Goal: Task Accomplishment & Management: Manage account settings

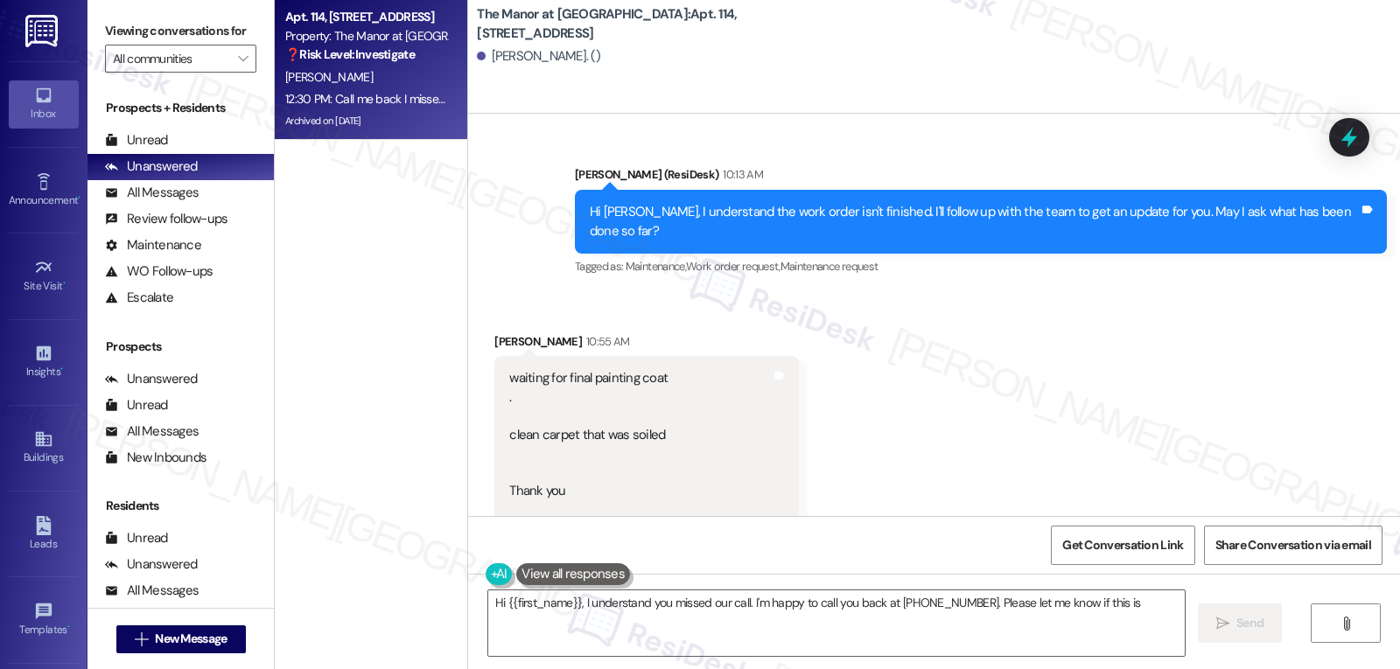
scroll to position [18879, 0]
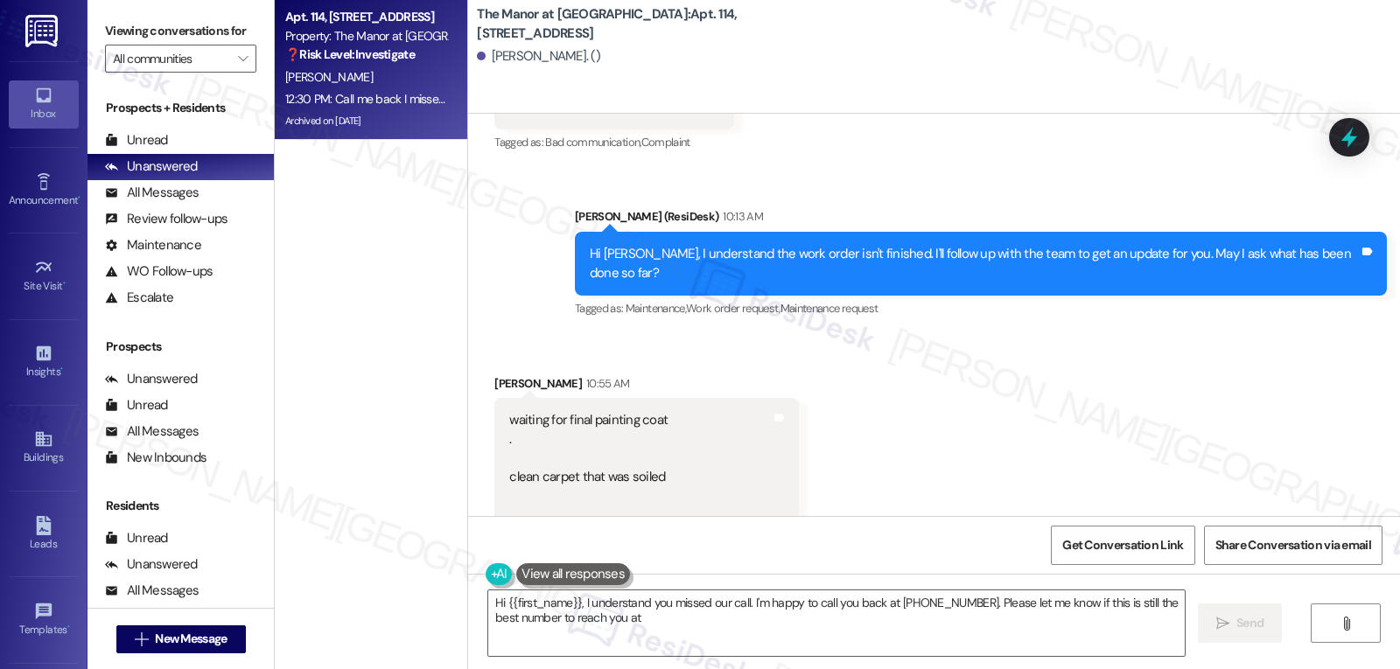
type textarea "Hi {{first_name}}, I understand you missed our call. I'm happy to call you back…"
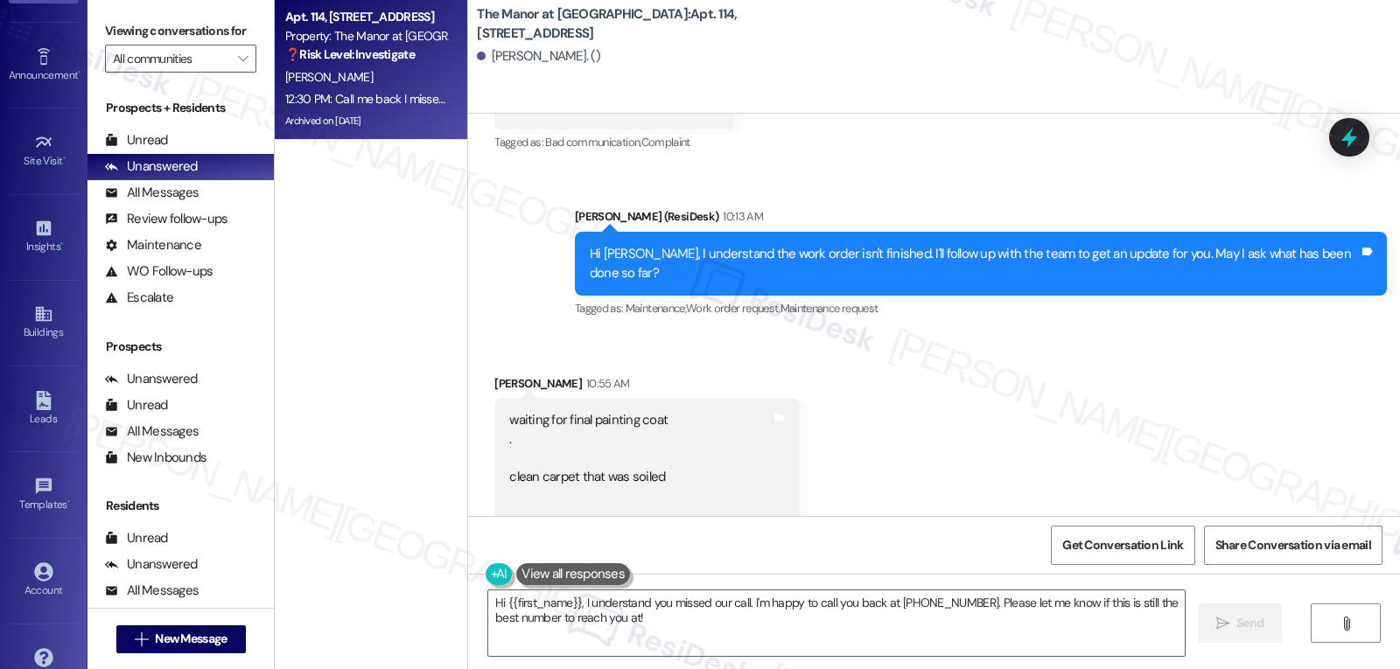
scroll to position [165, 0]
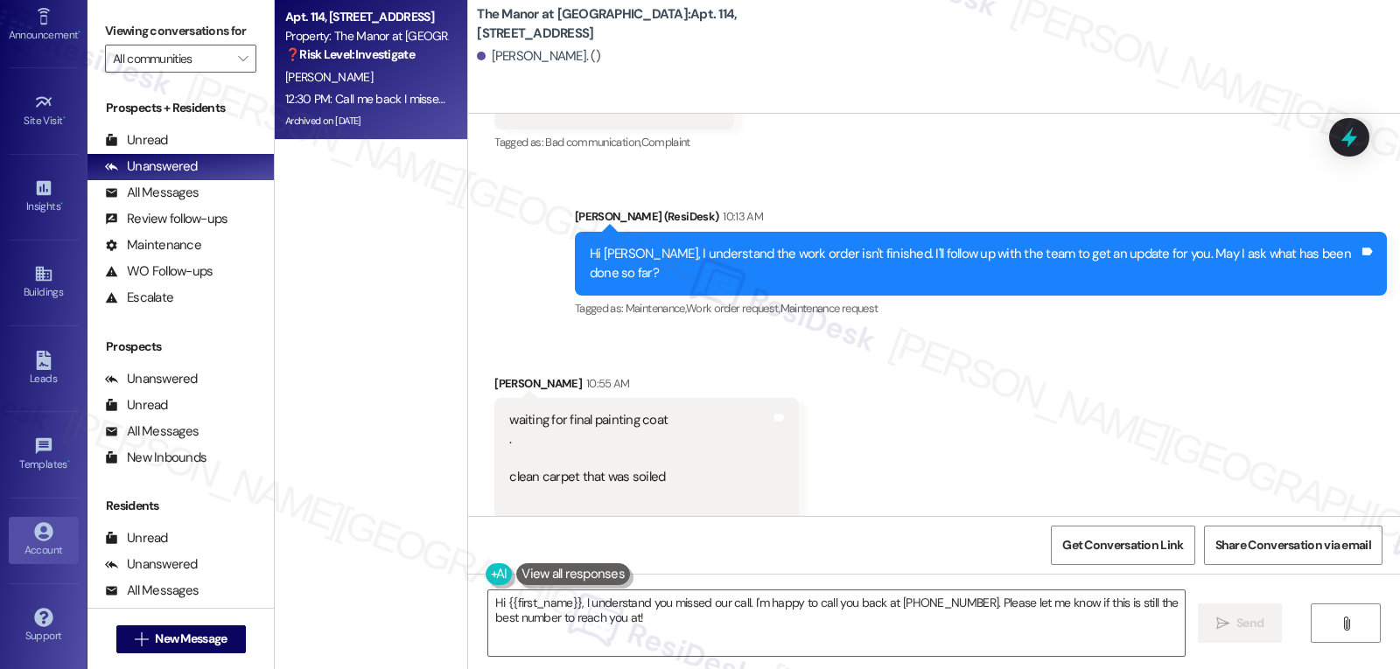
click at [58, 534] on link "Account" at bounding box center [44, 540] width 70 height 47
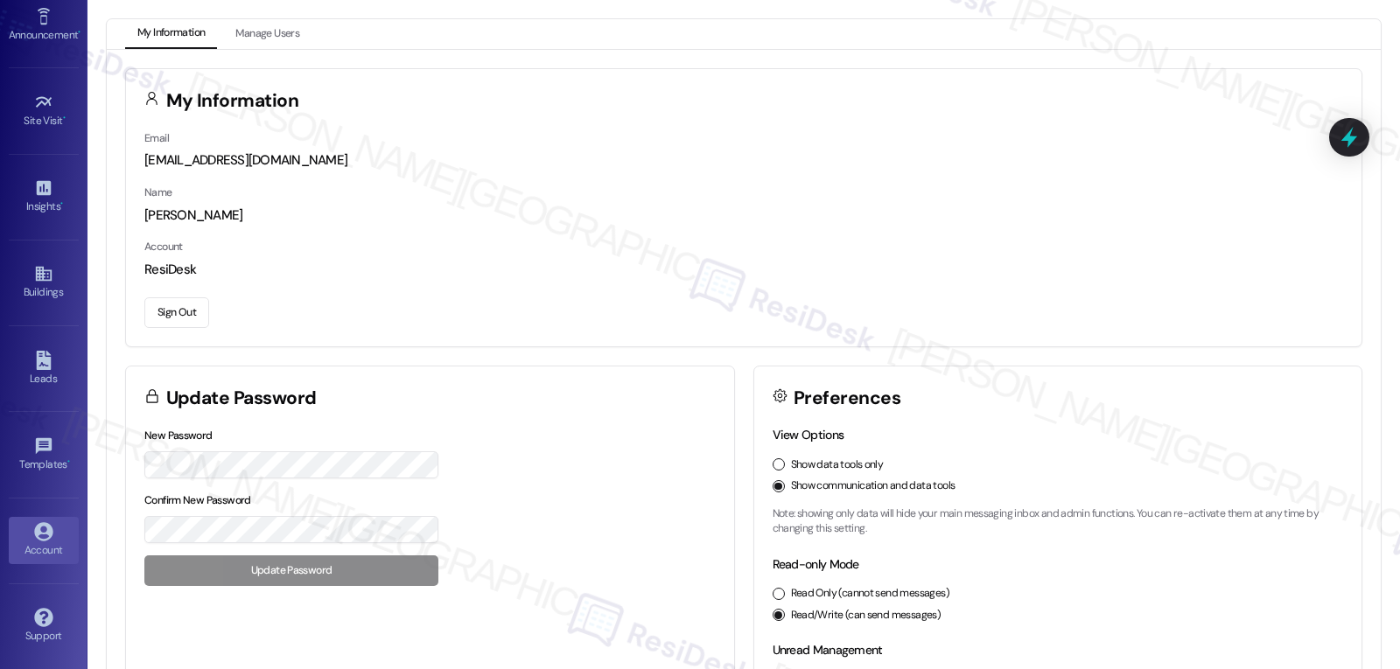
click at [170, 321] on button "Sign Out" at bounding box center [176, 312] width 65 height 31
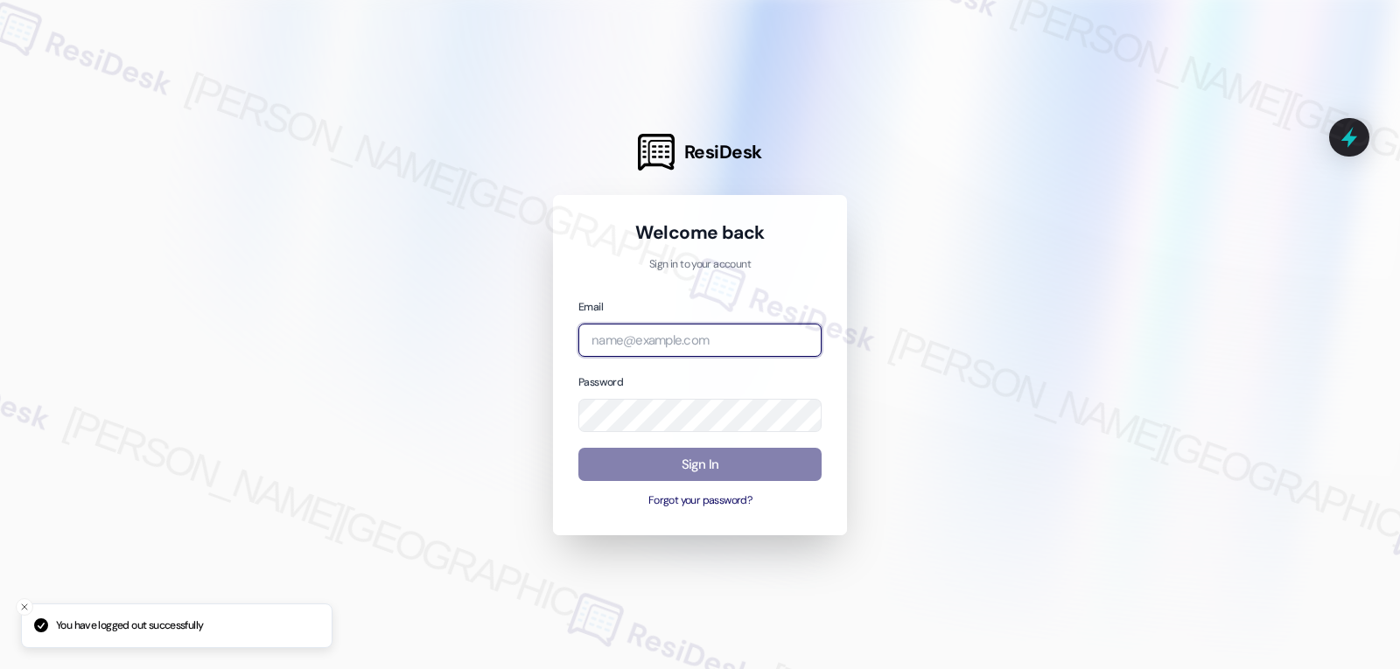
click at [713, 349] on input "email" at bounding box center [699, 341] width 243 height 34
click at [651, 339] on input "email" at bounding box center [699, 341] width 243 height 34
click at [678, 331] on input "email" at bounding box center [699, 341] width 243 height 34
paste input "[EMAIL_ADDRESS][DOMAIN_NAME]"
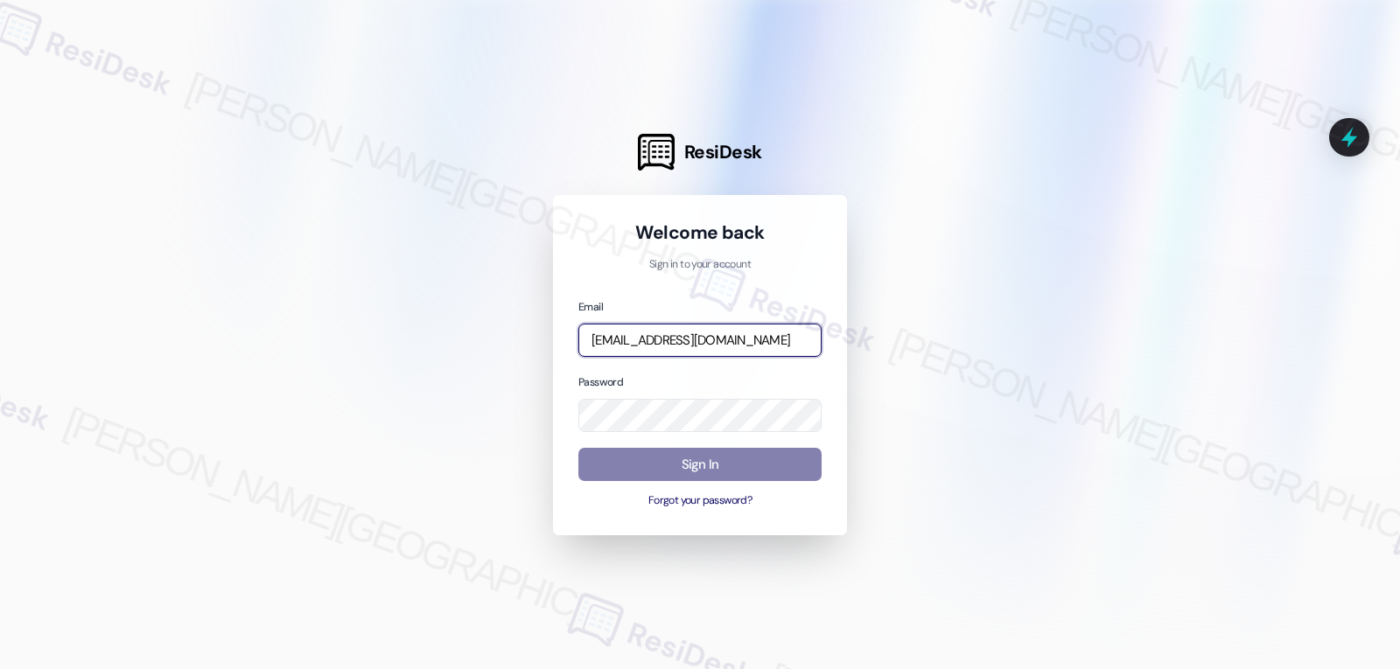
type input "[EMAIL_ADDRESS][DOMAIN_NAME]"
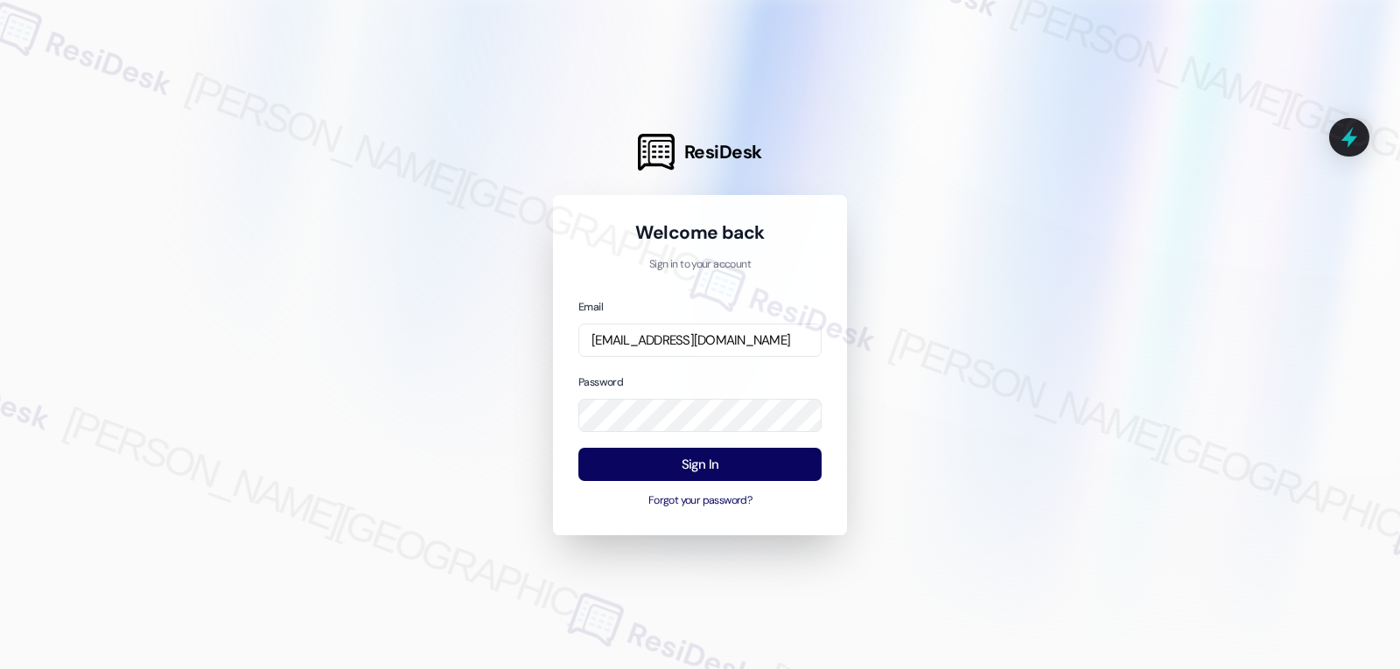
click at [731, 375] on div "Password" at bounding box center [699, 403] width 243 height 60
click at [709, 464] on button "Sign In" at bounding box center [699, 465] width 243 height 34
